Goal: Download file/media

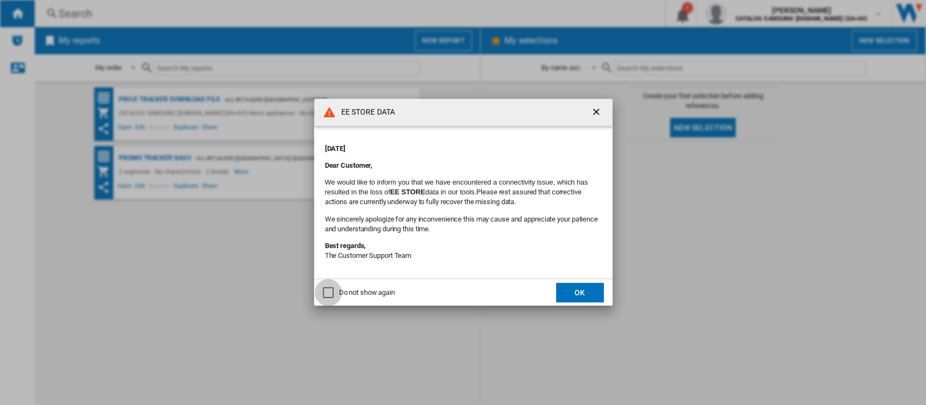
click at [329, 296] on div "Do not show again" at bounding box center [328, 292] width 11 height 11
click at [574, 291] on button "OK" at bounding box center [580, 293] width 48 height 20
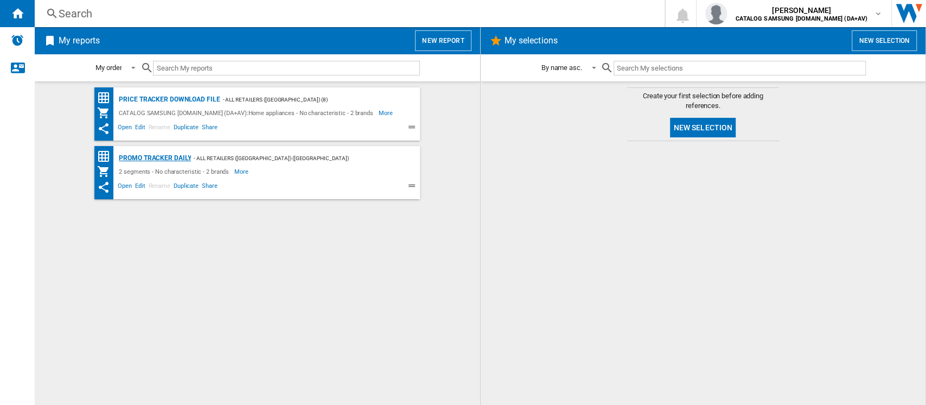
click at [164, 158] on div "Promo Tracker Daily" at bounding box center [153, 158] width 75 height 14
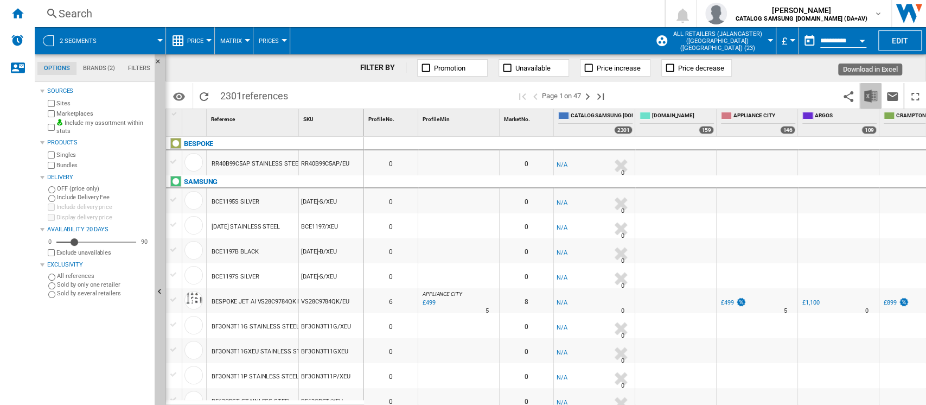
click at [863, 97] on button "Download in Excel" at bounding box center [871, 95] width 22 height 25
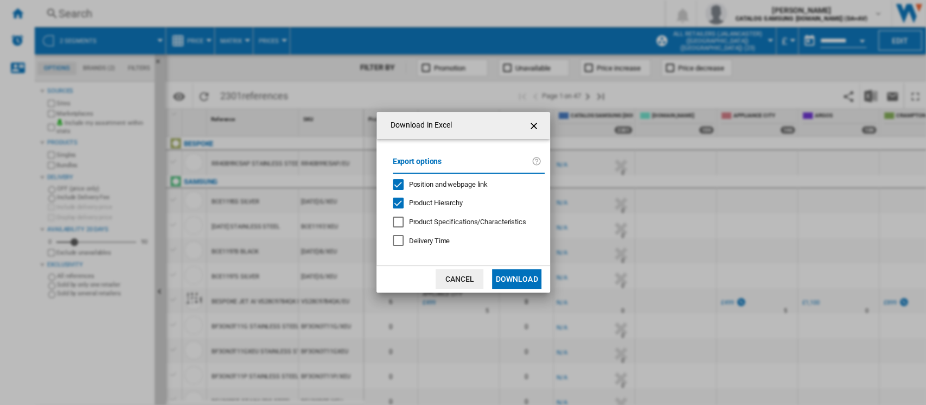
click at [531, 281] on button "Download" at bounding box center [516, 279] width 49 height 20
